Goal: Transaction & Acquisition: Purchase product/service

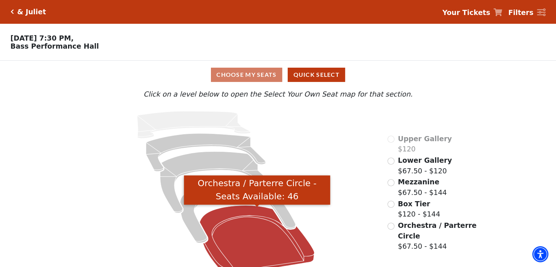
click at [232, 222] on icon "Orchestra / Parterre Circle - Seats Available: 46" at bounding box center [257, 240] width 115 height 69
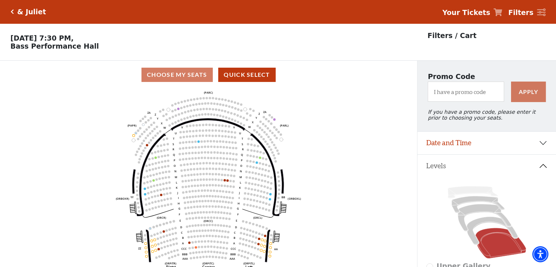
scroll to position [34, 0]
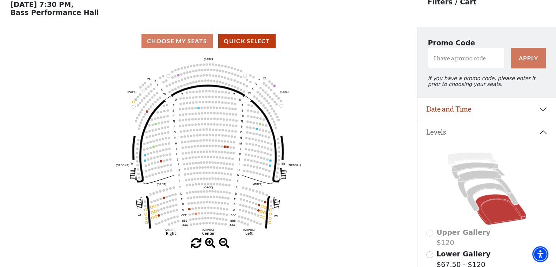
click at [206, 243] on span at bounding box center [210, 243] width 11 height 11
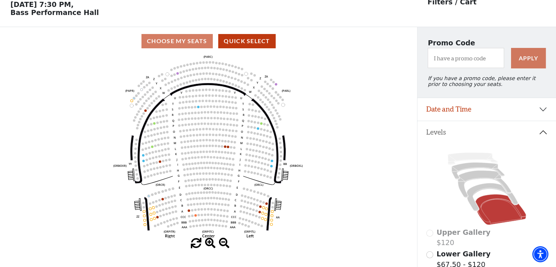
click at [206, 243] on span at bounding box center [210, 243] width 11 height 11
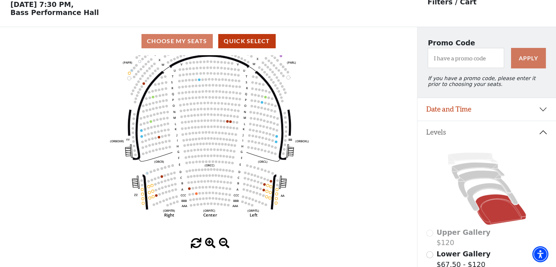
drag, startPoint x: 219, startPoint y: 199, endPoint x: 220, endPoint y: 173, distance: 26.0
click at [220, 173] on icon "Left (ORPITL) Right (ORPITR) Center (ORPITC) ZZ AA YY BB ZA ZA (ORCL) (ORCR) (O…" at bounding box center [209, 146] width 376 height 183
click at [212, 241] on span at bounding box center [210, 243] width 11 height 11
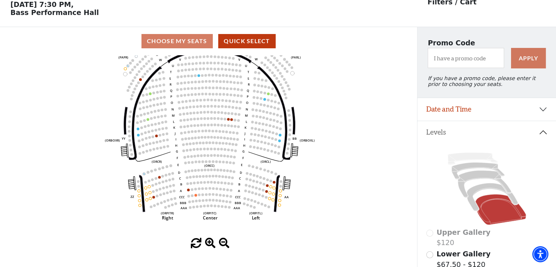
click at [212, 241] on span at bounding box center [210, 243] width 11 height 11
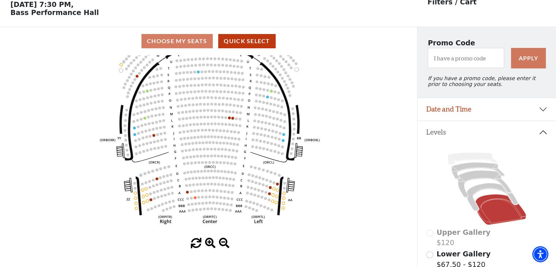
click at [212, 241] on span at bounding box center [210, 243] width 11 height 11
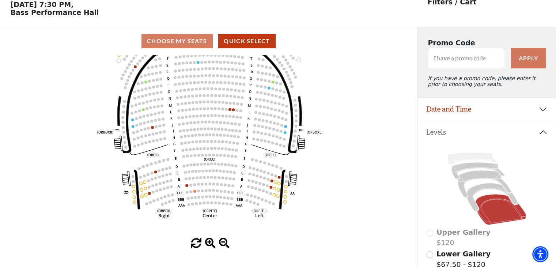
drag, startPoint x: 217, startPoint y: 180, endPoint x: 216, endPoint y: 170, distance: 9.9
click at [216, 170] on circle at bounding box center [216, 170] width 3 height 3
